Goal: Navigation & Orientation: Locate item on page

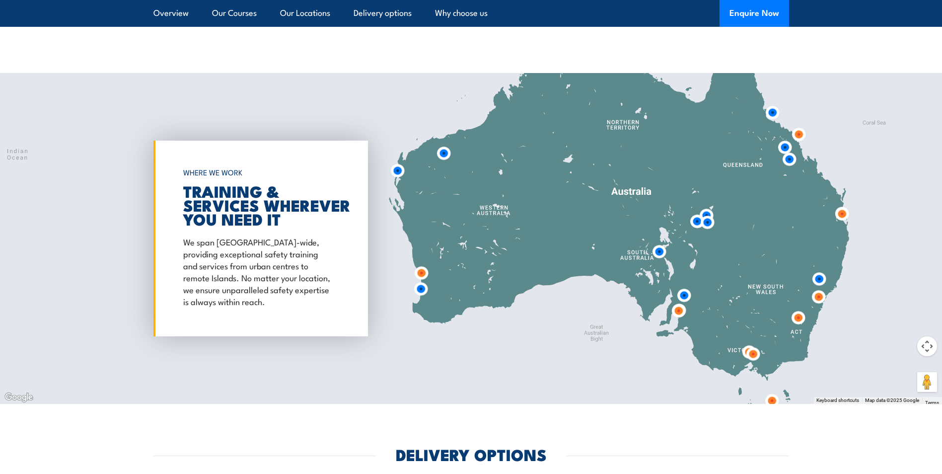
scroll to position [1639, 0]
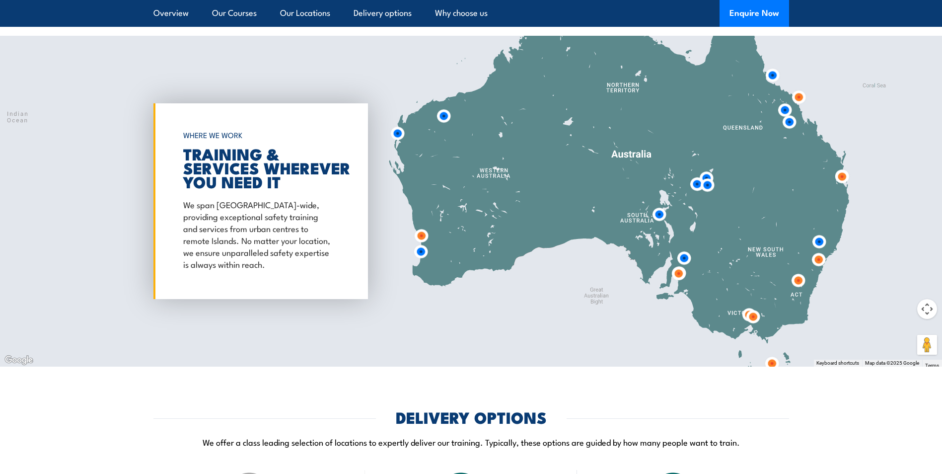
click at [754, 310] on img at bounding box center [753, 316] width 18 height 18
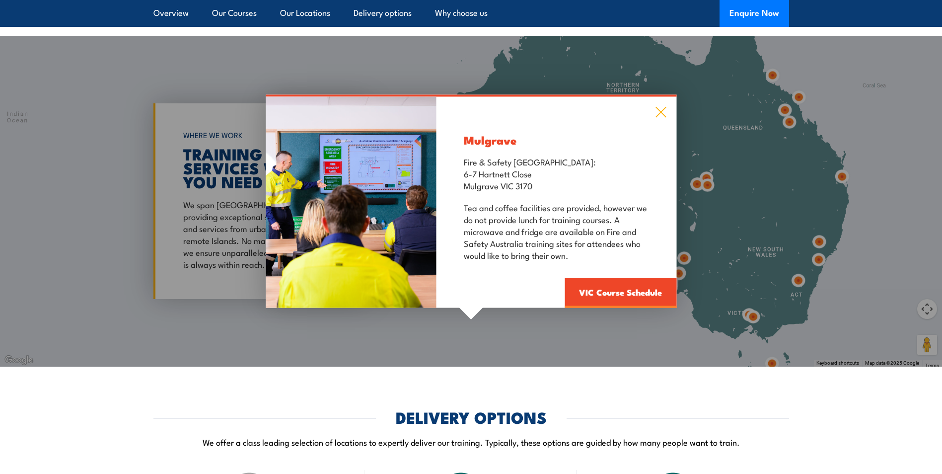
click at [659, 107] on icon at bounding box center [660, 112] width 11 height 11
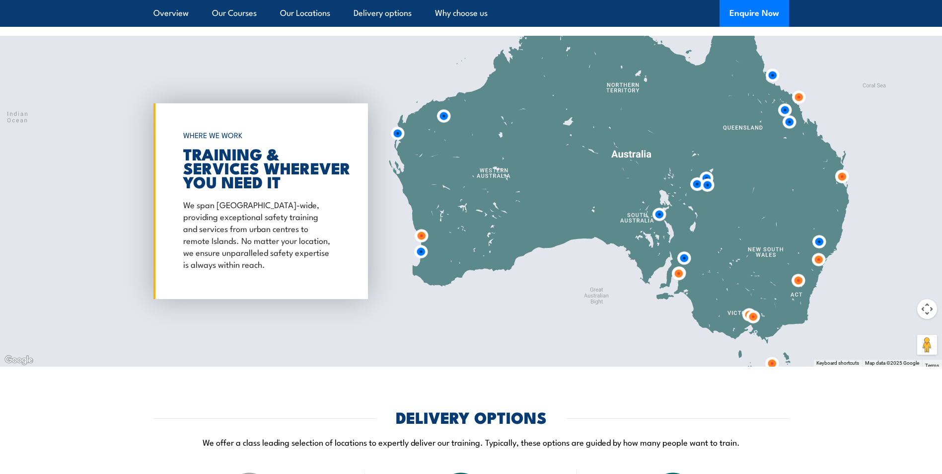
click at [745, 307] on img at bounding box center [753, 316] width 18 height 18
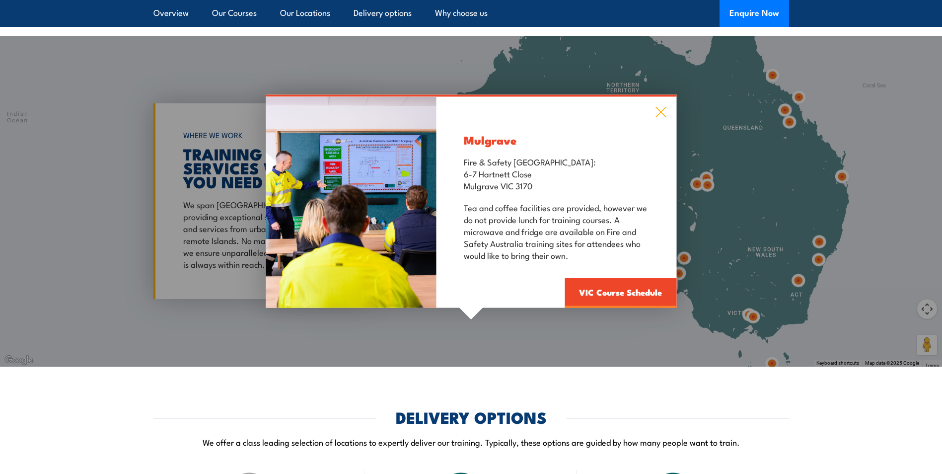
click at [662, 107] on icon at bounding box center [660, 112] width 11 height 11
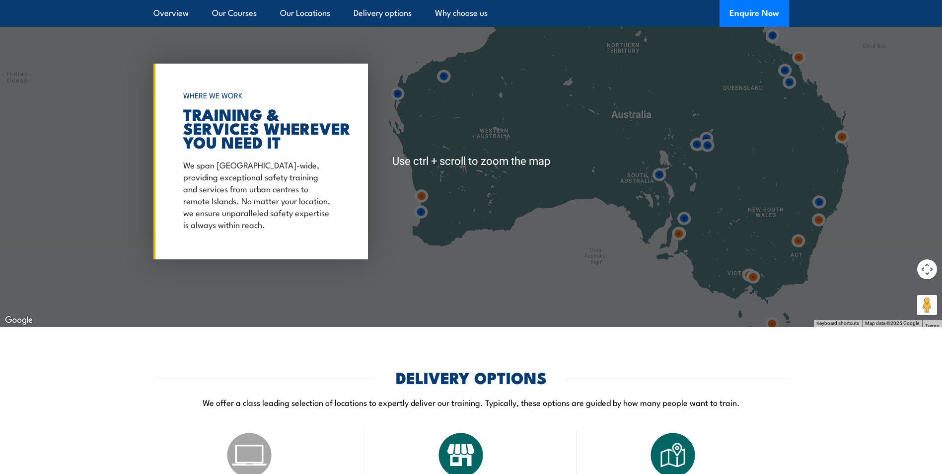
scroll to position [1688, 0]
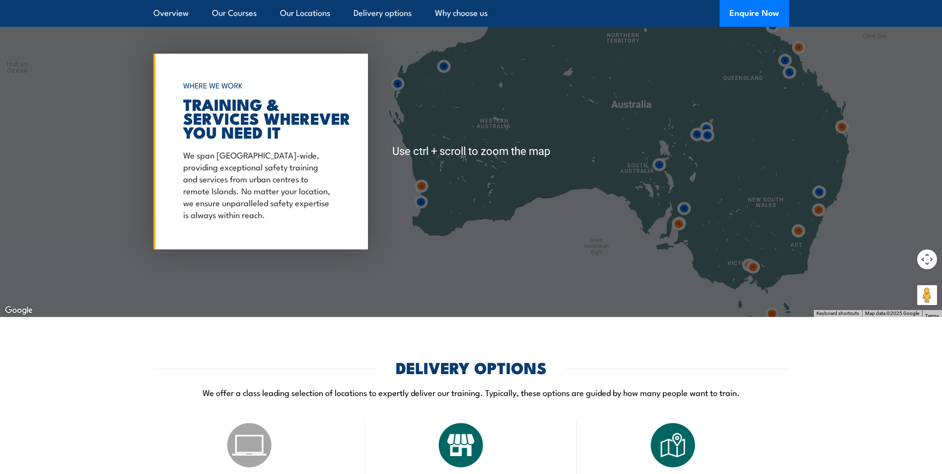
click at [929, 249] on button "Map camera controls" at bounding box center [927, 259] width 20 height 20
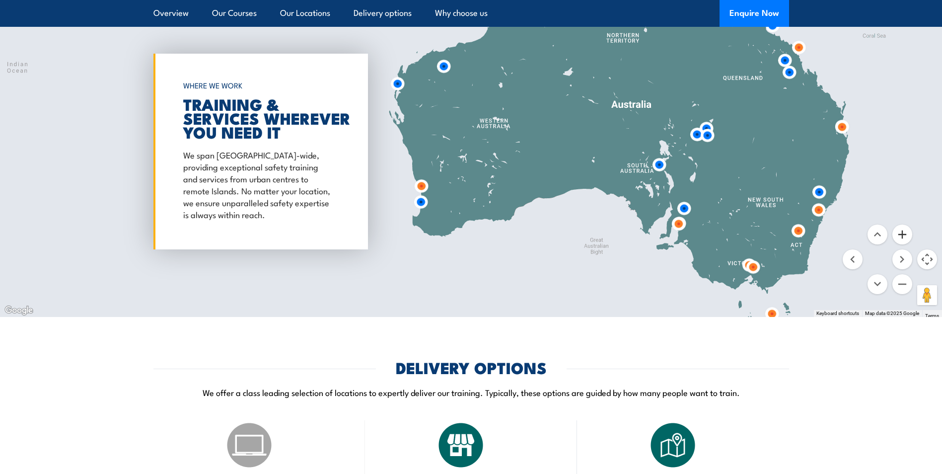
click at [899, 229] on button "Zoom in" at bounding box center [902, 234] width 20 height 20
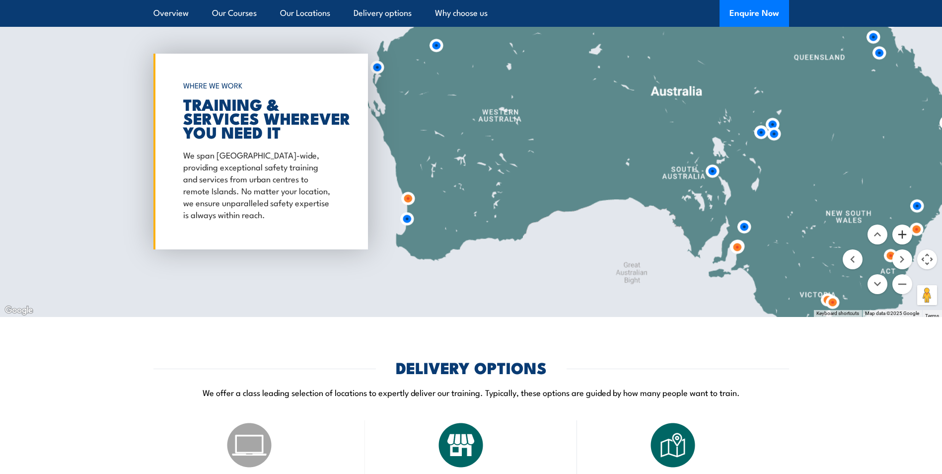
click at [899, 229] on button "Zoom in" at bounding box center [902, 234] width 20 height 20
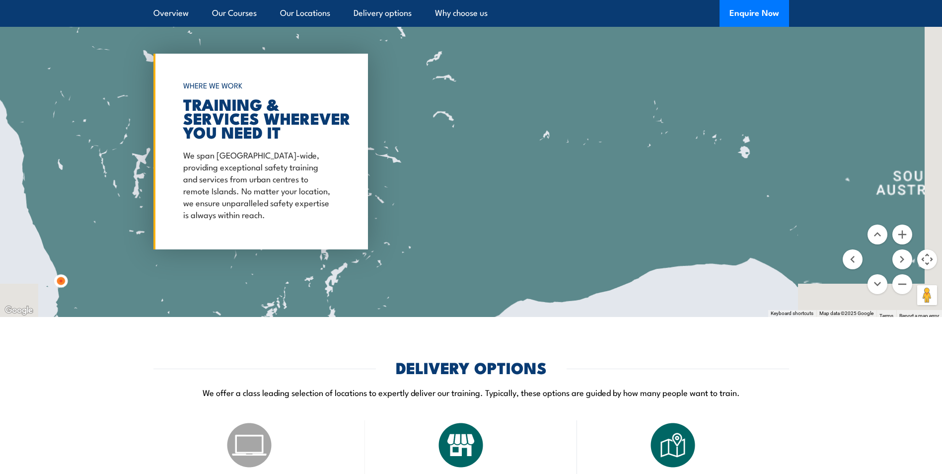
drag, startPoint x: 819, startPoint y: 249, endPoint x: 308, endPoint y: 117, distance: 527.9
click at [337, 133] on div "← Move left → Move right ↑ Move up ↓ Move down + Zoom in - Zoom out Home Jump l…" at bounding box center [471, 151] width 942 height 331
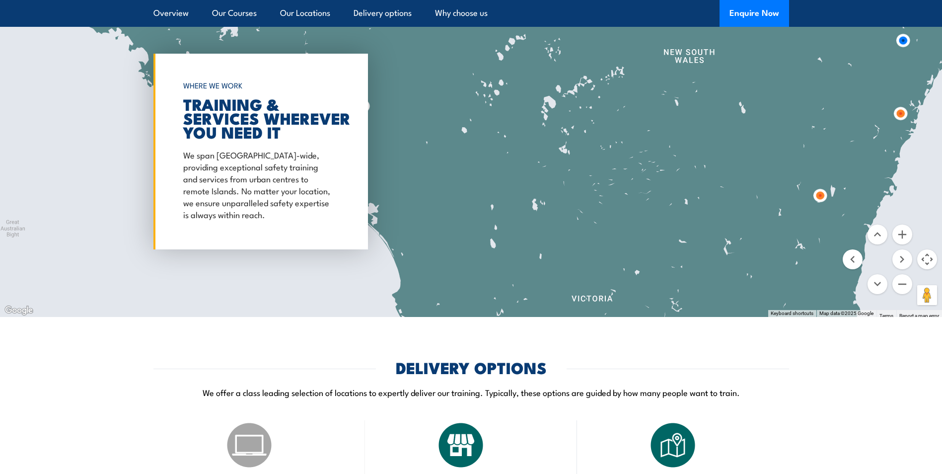
drag, startPoint x: 612, startPoint y: 190, endPoint x: 450, endPoint y: 54, distance: 211.5
click at [448, 54] on div at bounding box center [471, 151] width 942 height 331
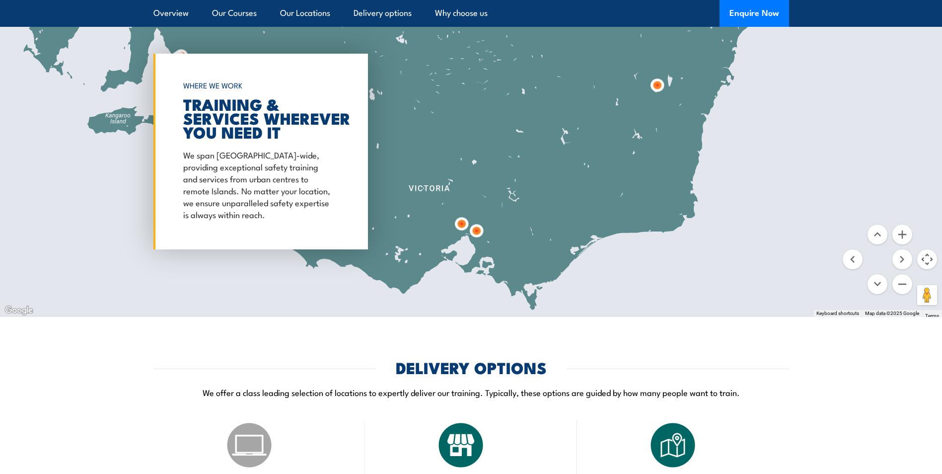
drag, startPoint x: 539, startPoint y: 153, endPoint x: 548, endPoint y: 164, distance: 14.1
click at [547, 164] on div at bounding box center [471, 151] width 942 height 331
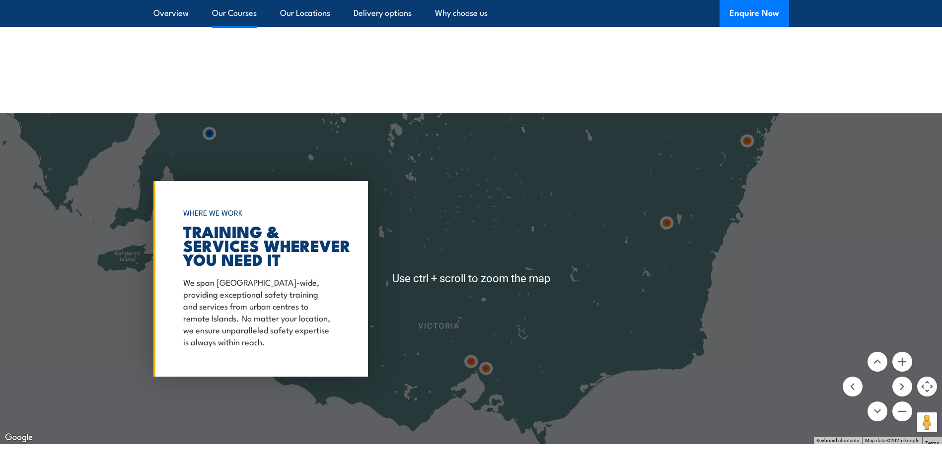
scroll to position [1639, 0]
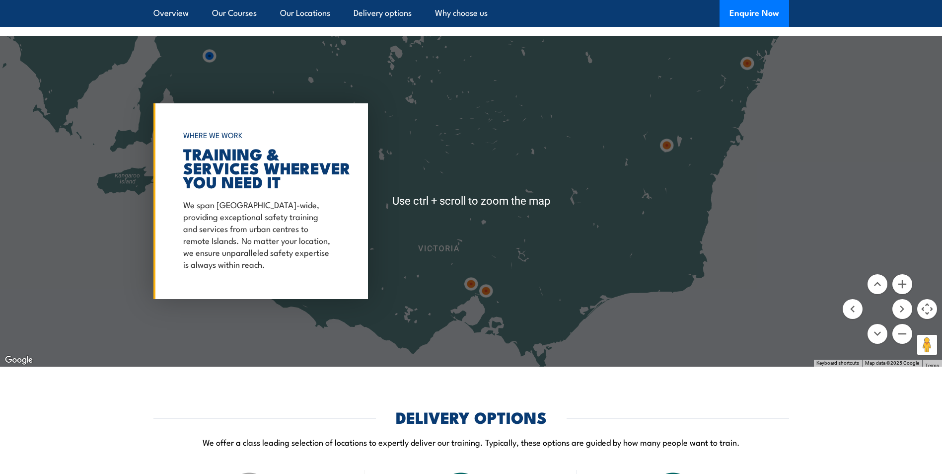
click at [910, 282] on menu at bounding box center [878, 309] width 70 height 70
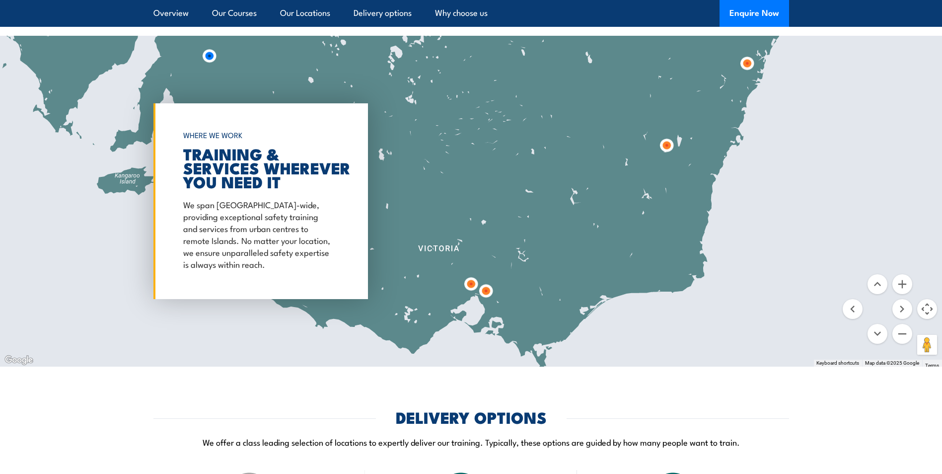
click at [910, 282] on menu at bounding box center [878, 309] width 70 height 70
click at [905, 279] on button "Zoom in" at bounding box center [902, 284] width 20 height 20
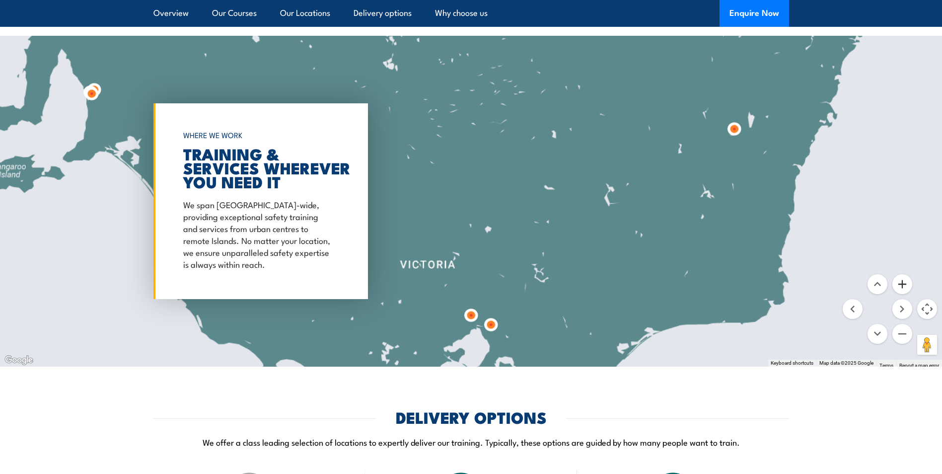
click at [905, 279] on button "Zoom in" at bounding box center [902, 284] width 20 height 20
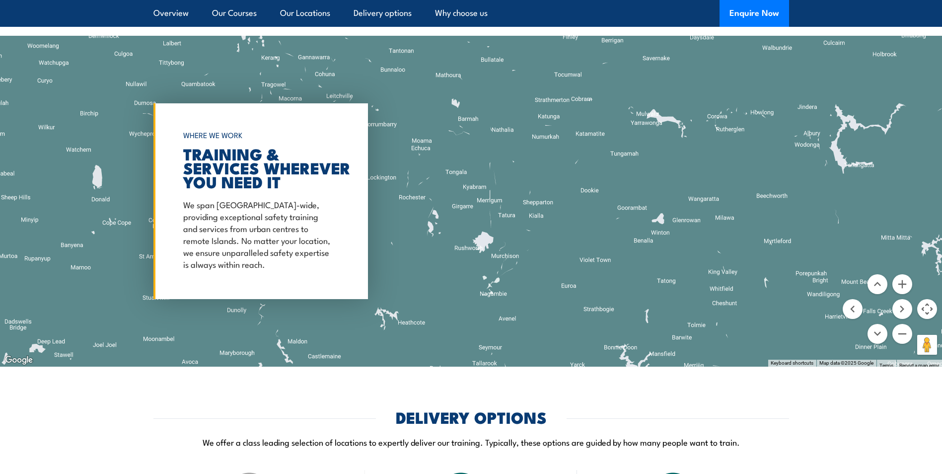
drag, startPoint x: 617, startPoint y: 276, endPoint x: 579, endPoint y: 228, distance: 60.8
click at [579, 228] on div at bounding box center [471, 201] width 942 height 331
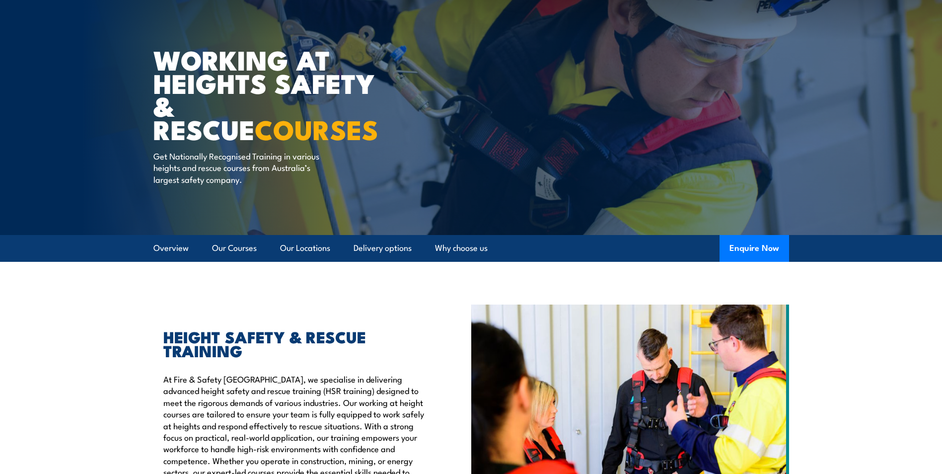
scroll to position [0, 0]
